Goal: Task Accomplishment & Management: Complete application form

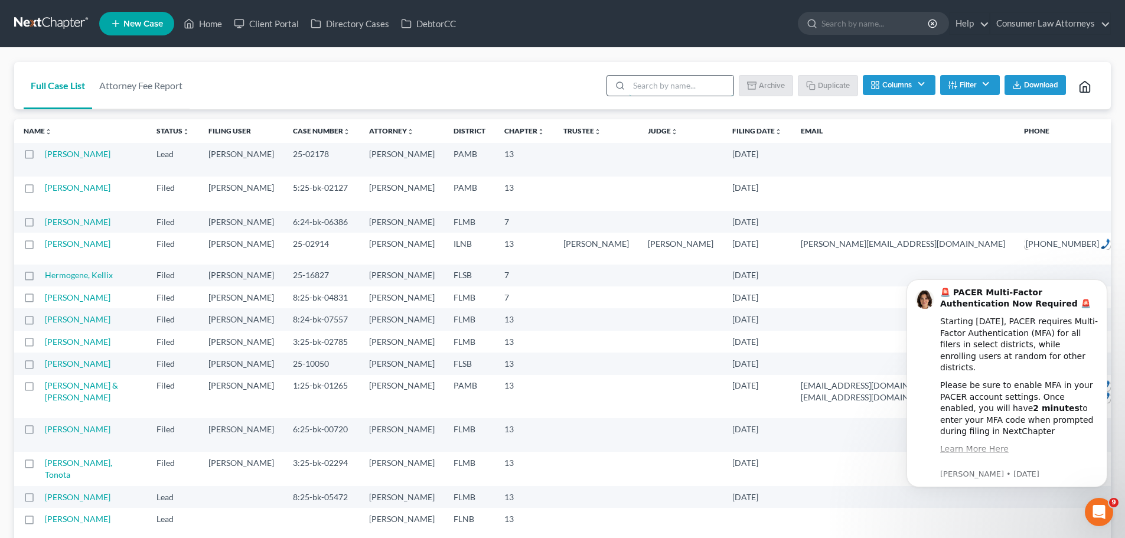
click at [658, 83] on input "search" at bounding box center [681, 86] width 105 height 20
type input "[PERSON_NAME]"
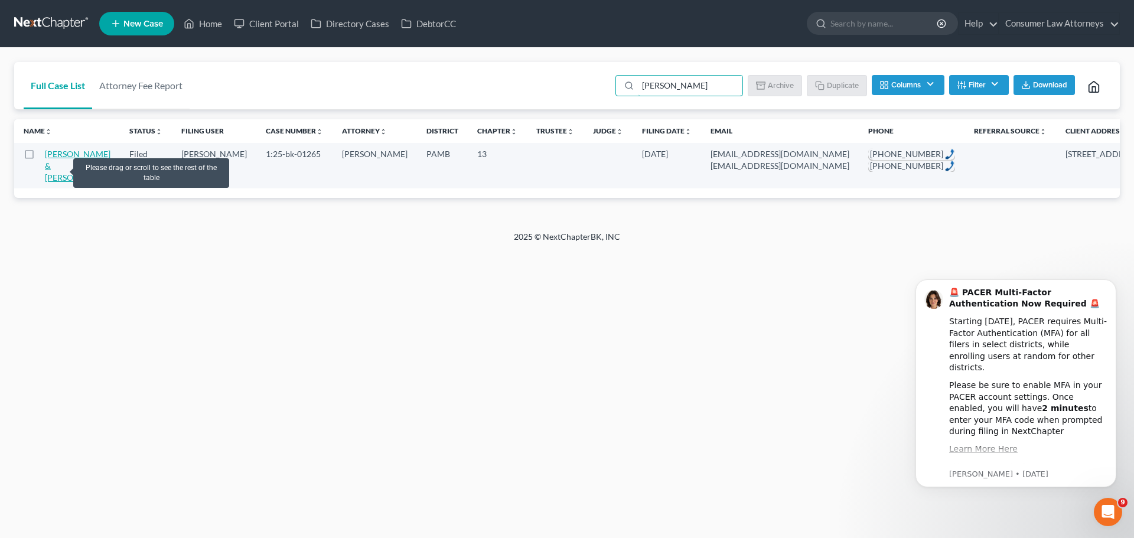
click at [58, 168] on link "[PERSON_NAME] & [PERSON_NAME]" at bounding box center [78, 166] width 66 height 34
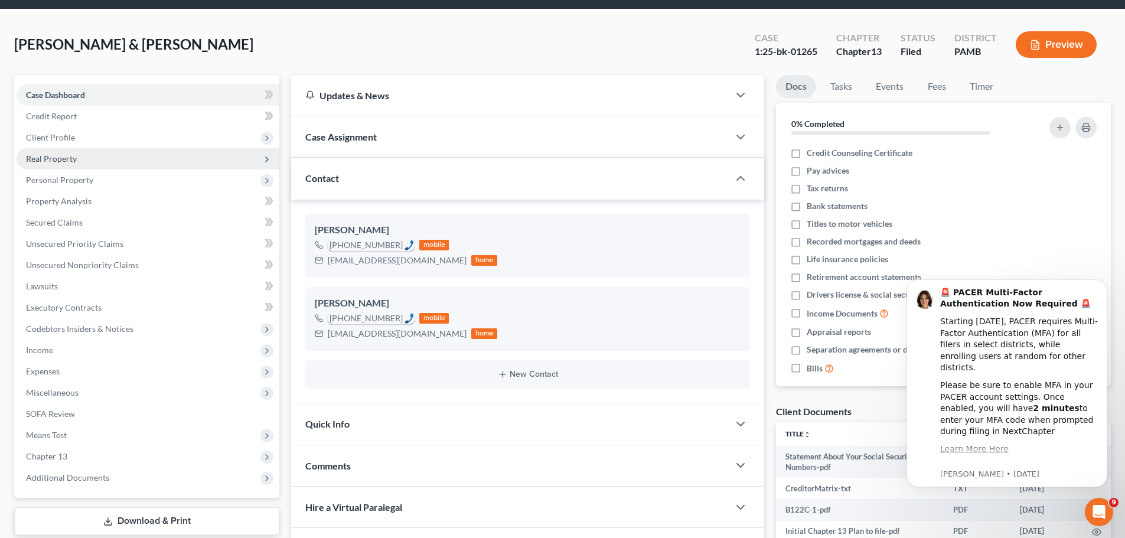
scroll to position [59, 0]
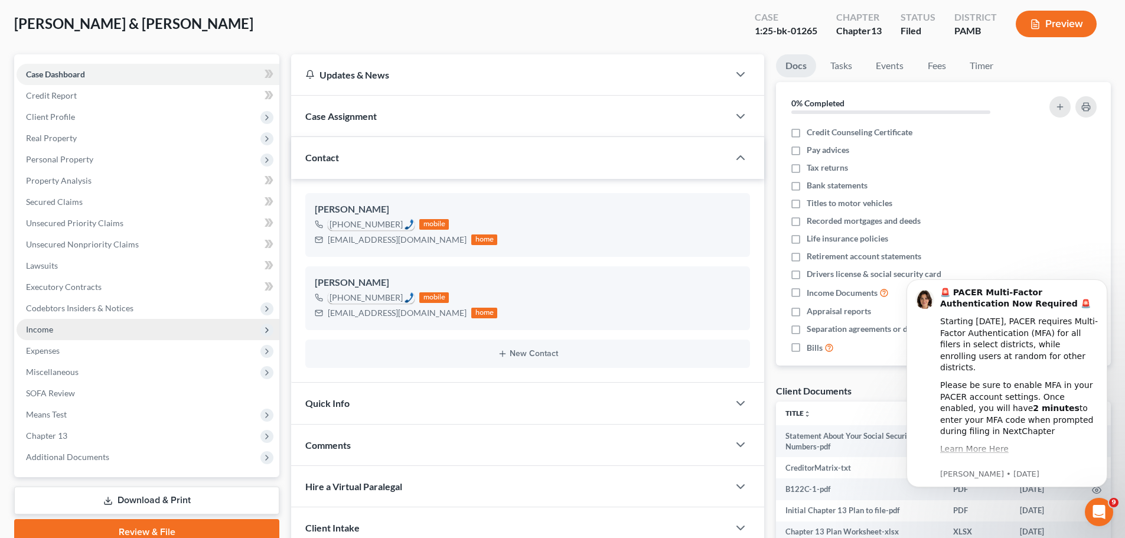
click at [53, 334] on span "Income" at bounding box center [39, 329] width 27 height 10
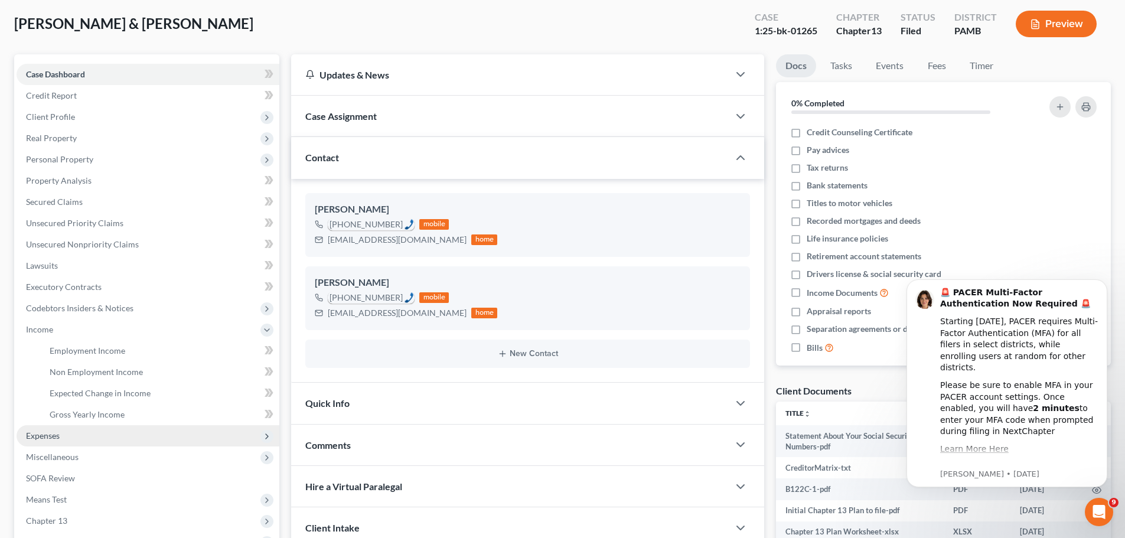
click at [44, 434] on span "Expenses" at bounding box center [43, 436] width 34 height 10
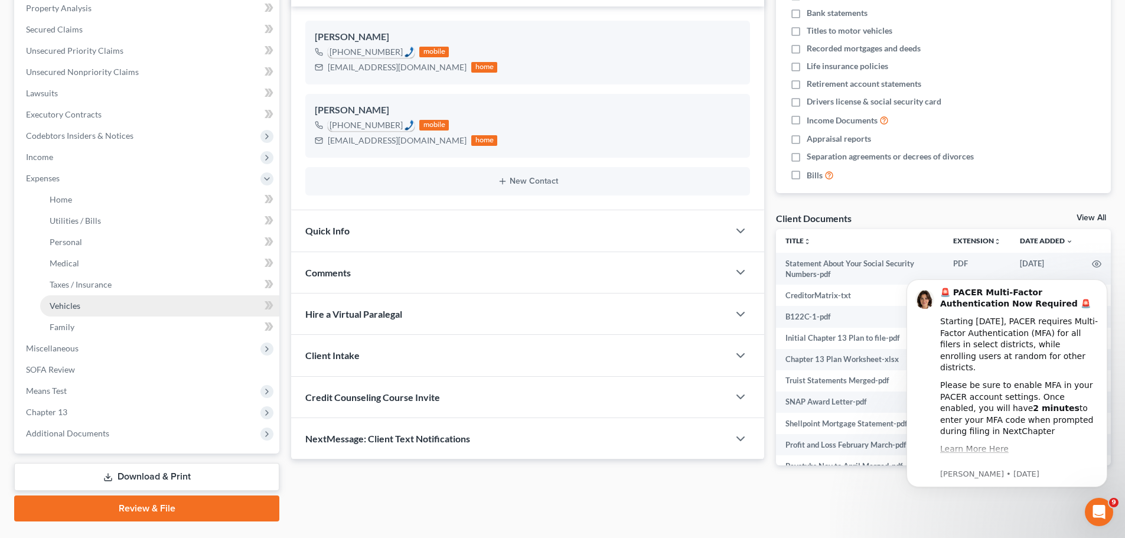
scroll to position [236, 0]
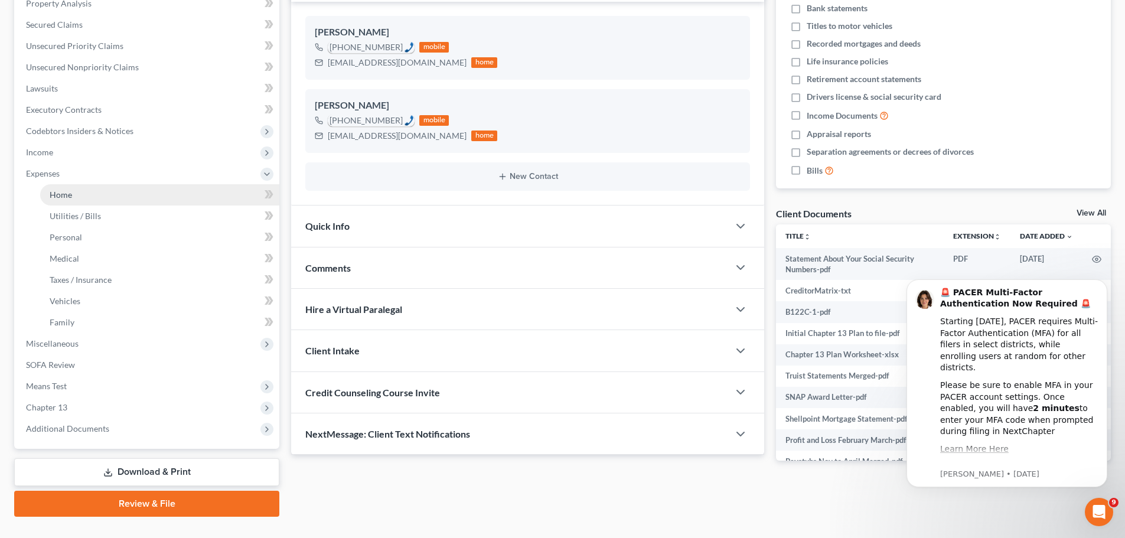
click at [110, 196] on link "Home" at bounding box center [159, 194] width 239 height 21
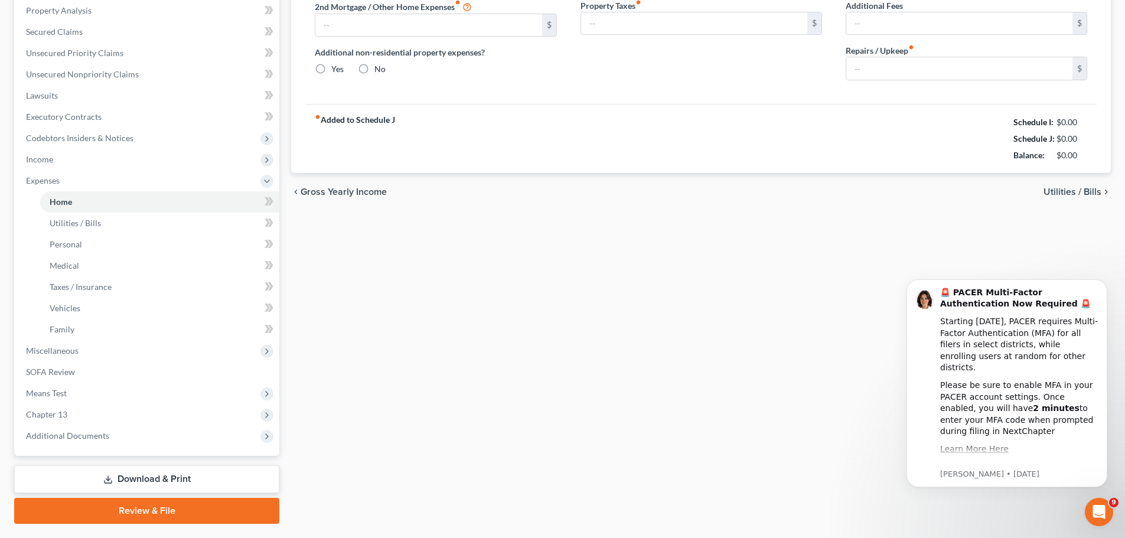
type input "758.62"
radio input "true"
type input "0.00"
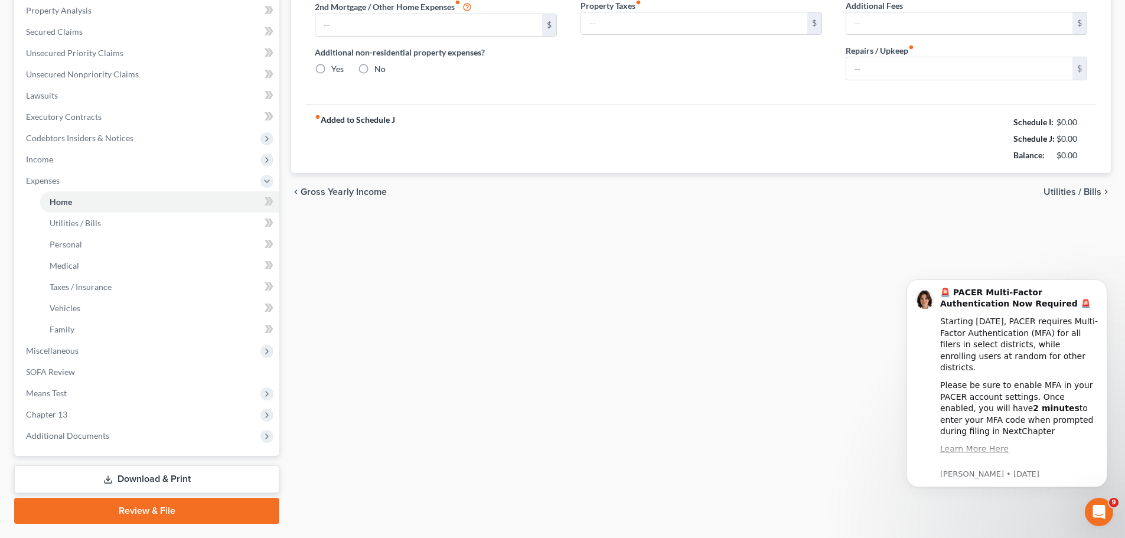
type input "0.00"
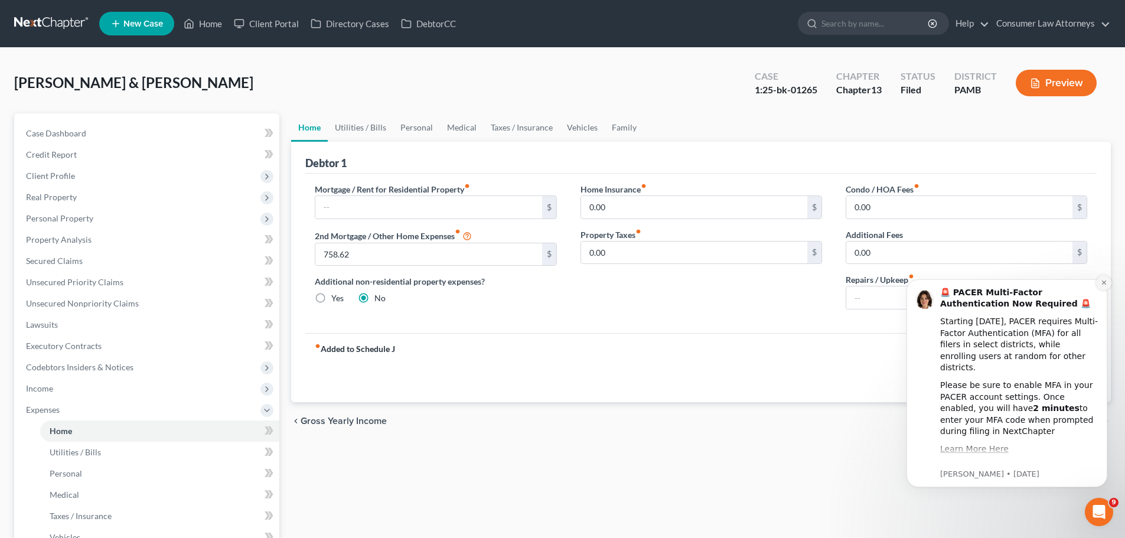
click at [1106, 282] on icon "Dismiss notification" at bounding box center [1104, 282] width 6 height 6
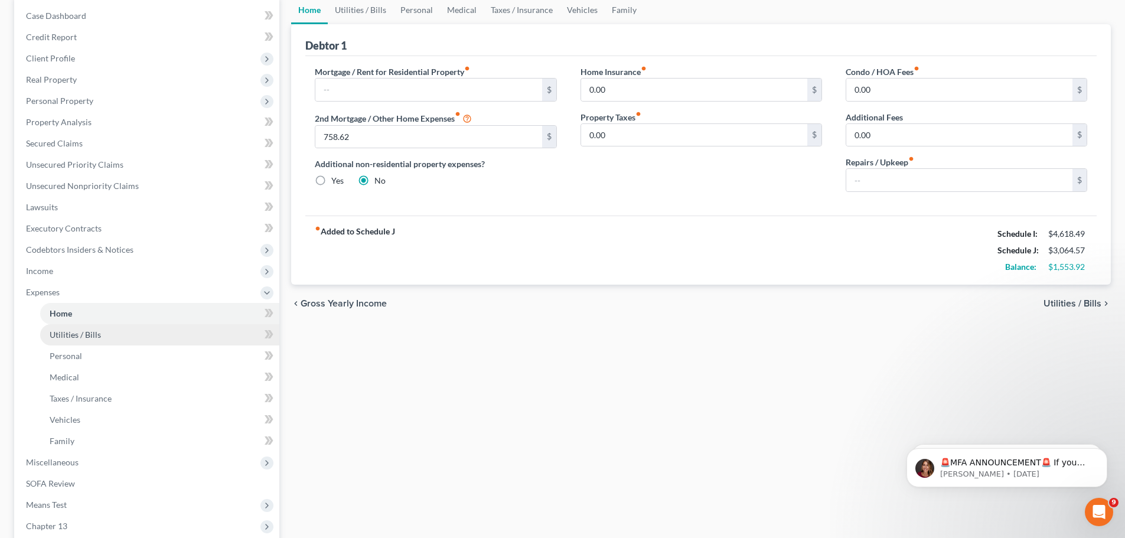
scroll to position [118, 0]
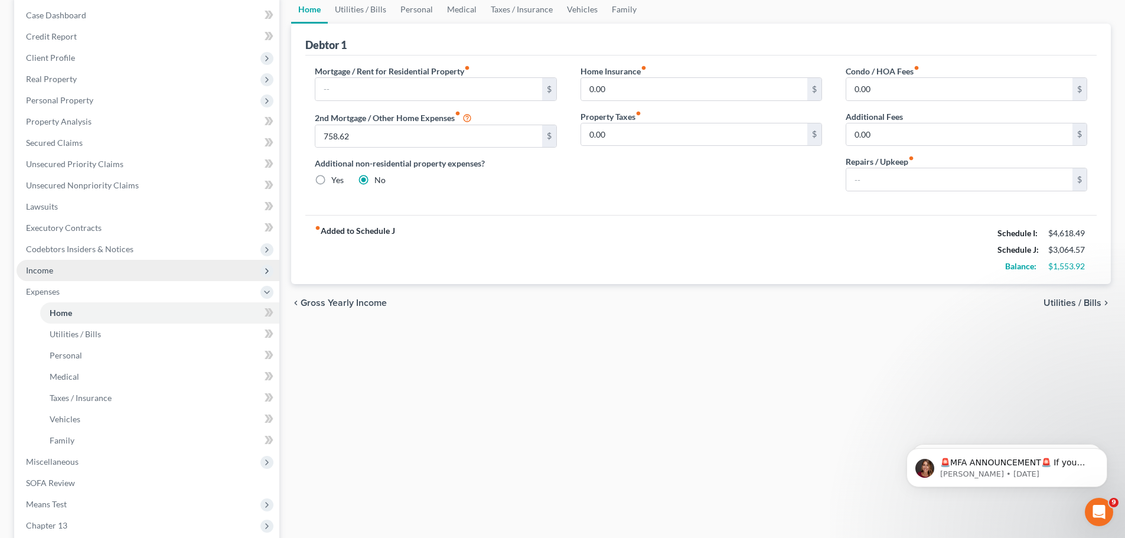
click at [80, 268] on span "Income" at bounding box center [148, 270] width 263 height 21
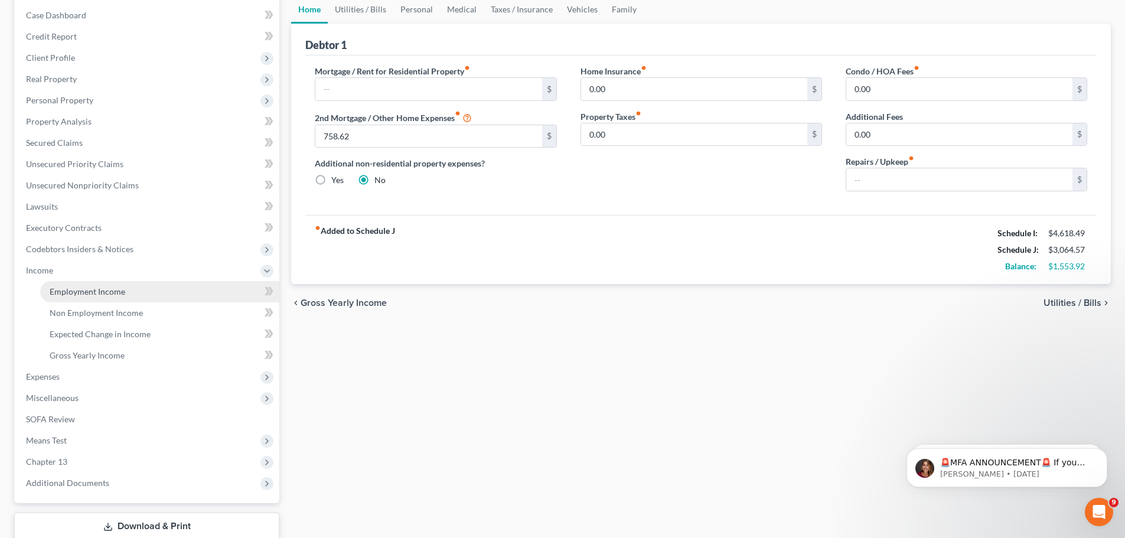
click at [97, 291] on span "Employment Income" at bounding box center [88, 292] width 76 height 10
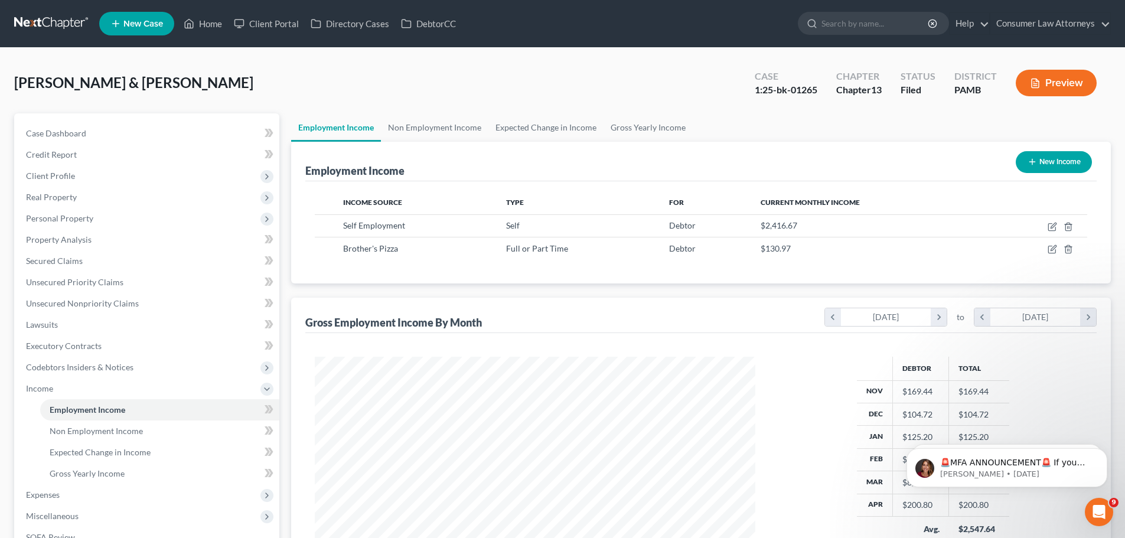
scroll to position [220, 464]
click at [116, 428] on span "Non Employment Income" at bounding box center [96, 431] width 93 height 10
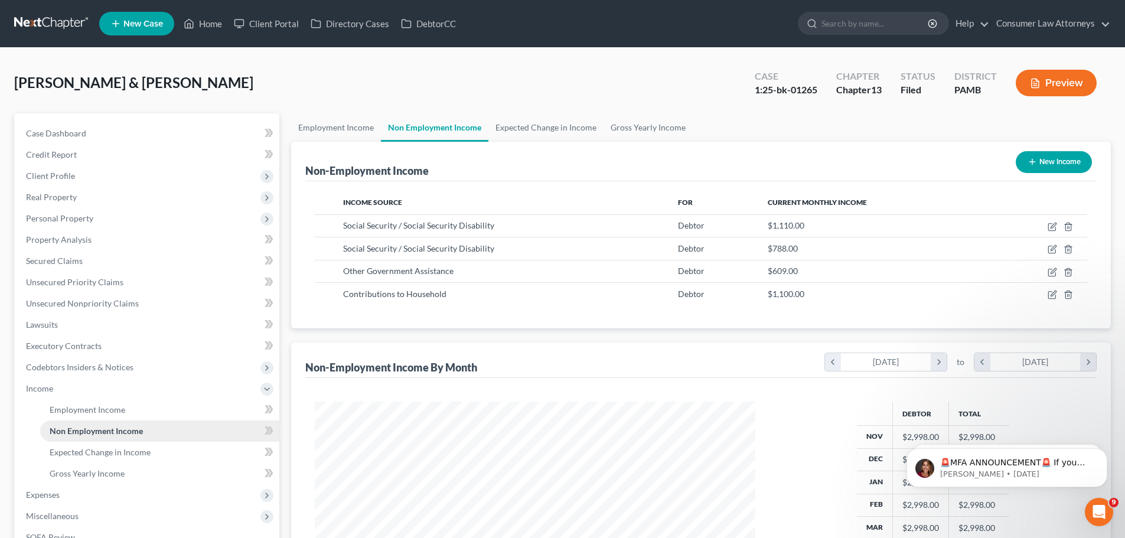
scroll to position [220, 464]
click at [80, 409] on span "Employment Income" at bounding box center [88, 410] width 76 height 10
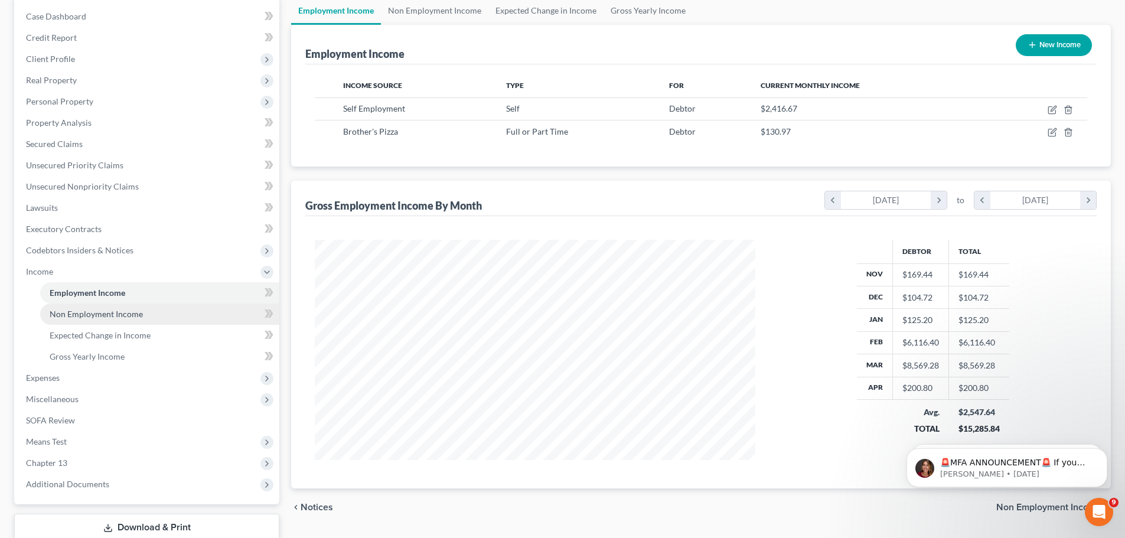
scroll to position [118, 0]
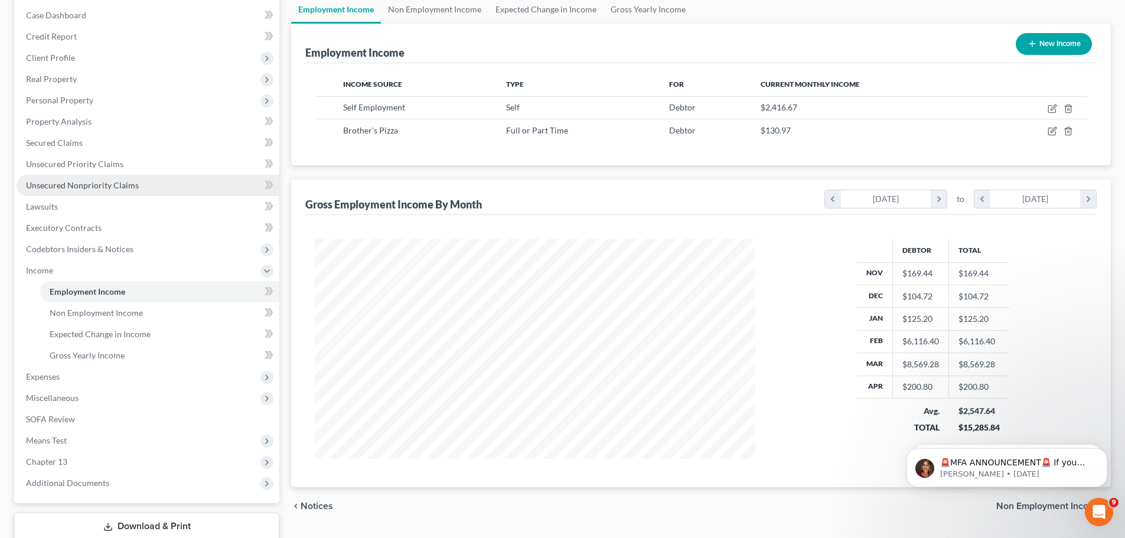
click at [80, 186] on span "Unsecured Nonpriority Claims" at bounding box center [82, 185] width 113 height 10
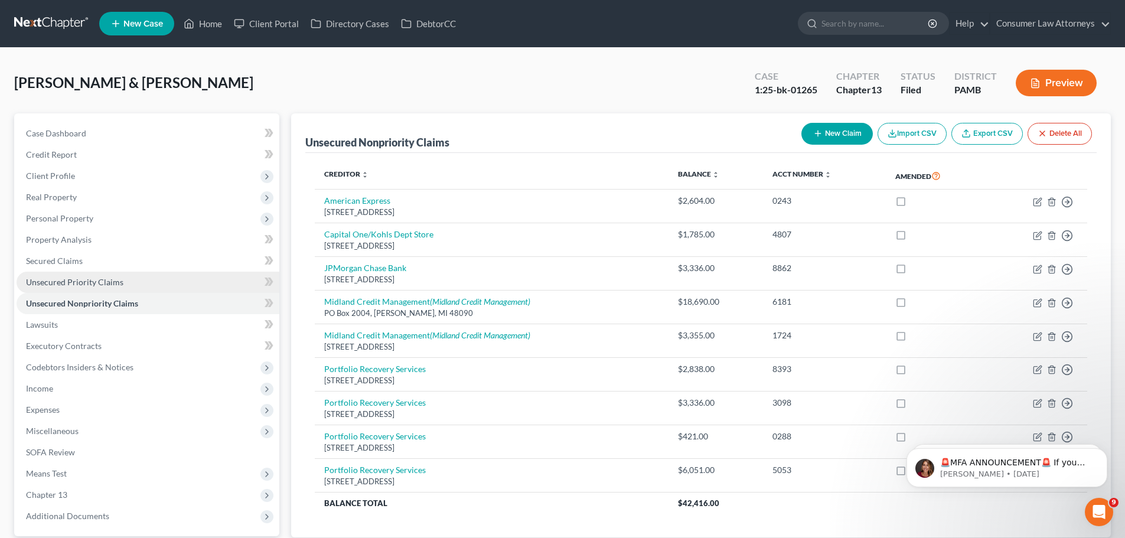
scroll to position [111, 0]
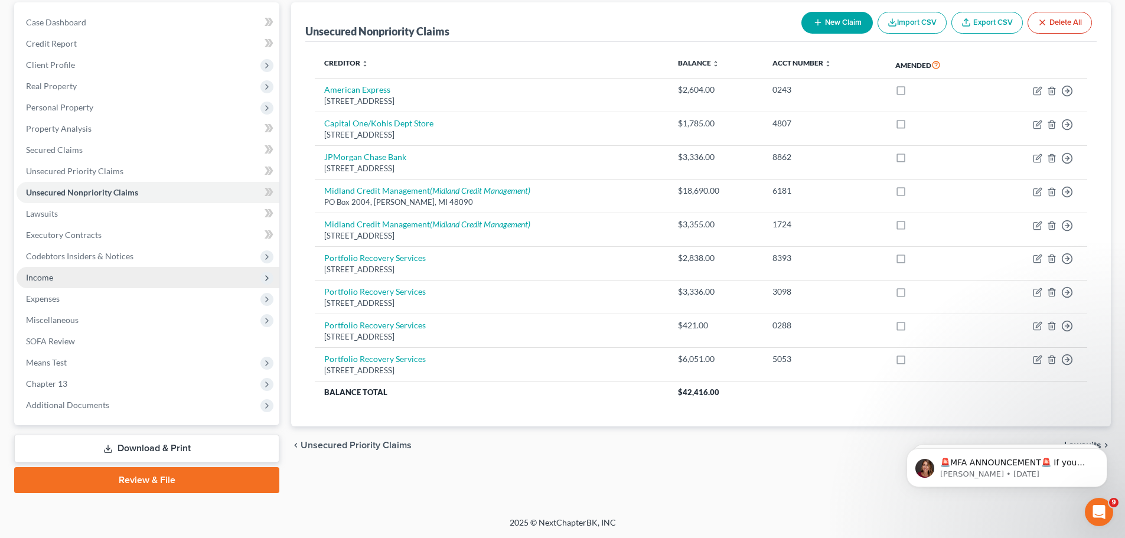
click at [56, 282] on span "Income" at bounding box center [148, 277] width 263 height 21
